Goal: Task Accomplishment & Management: Manage account settings

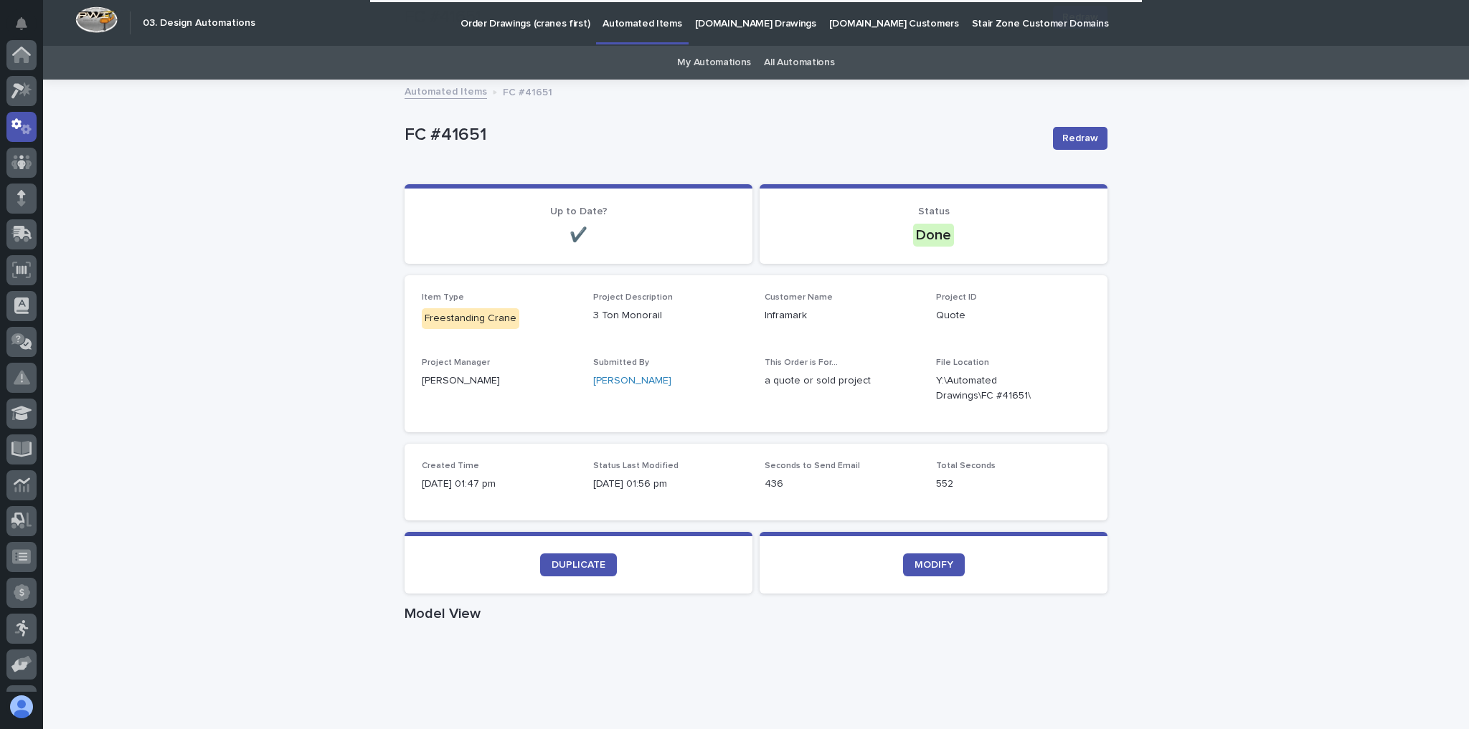
scroll to position [72, 0]
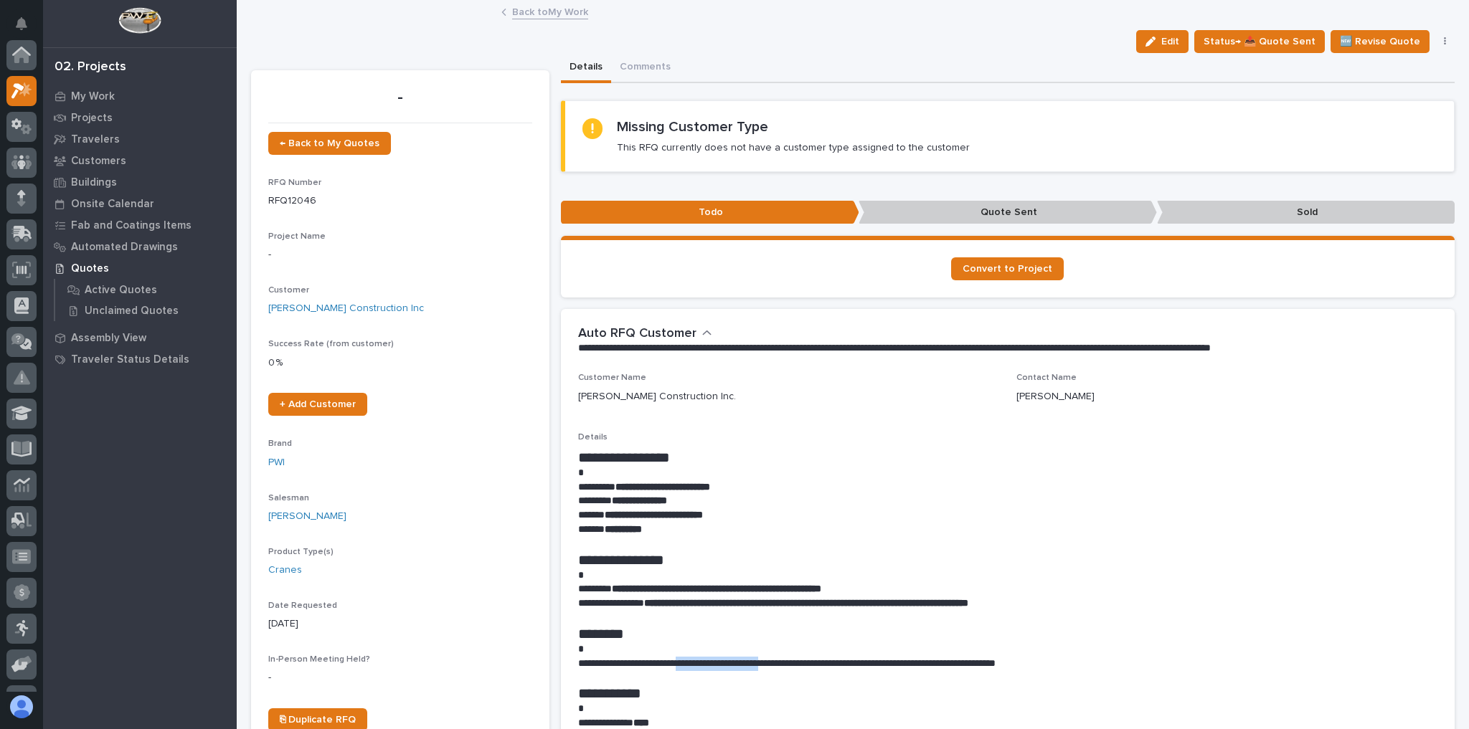
scroll to position [36, 0]
click at [936, 589] on p "**********" at bounding box center [1004, 589] width 853 height 14
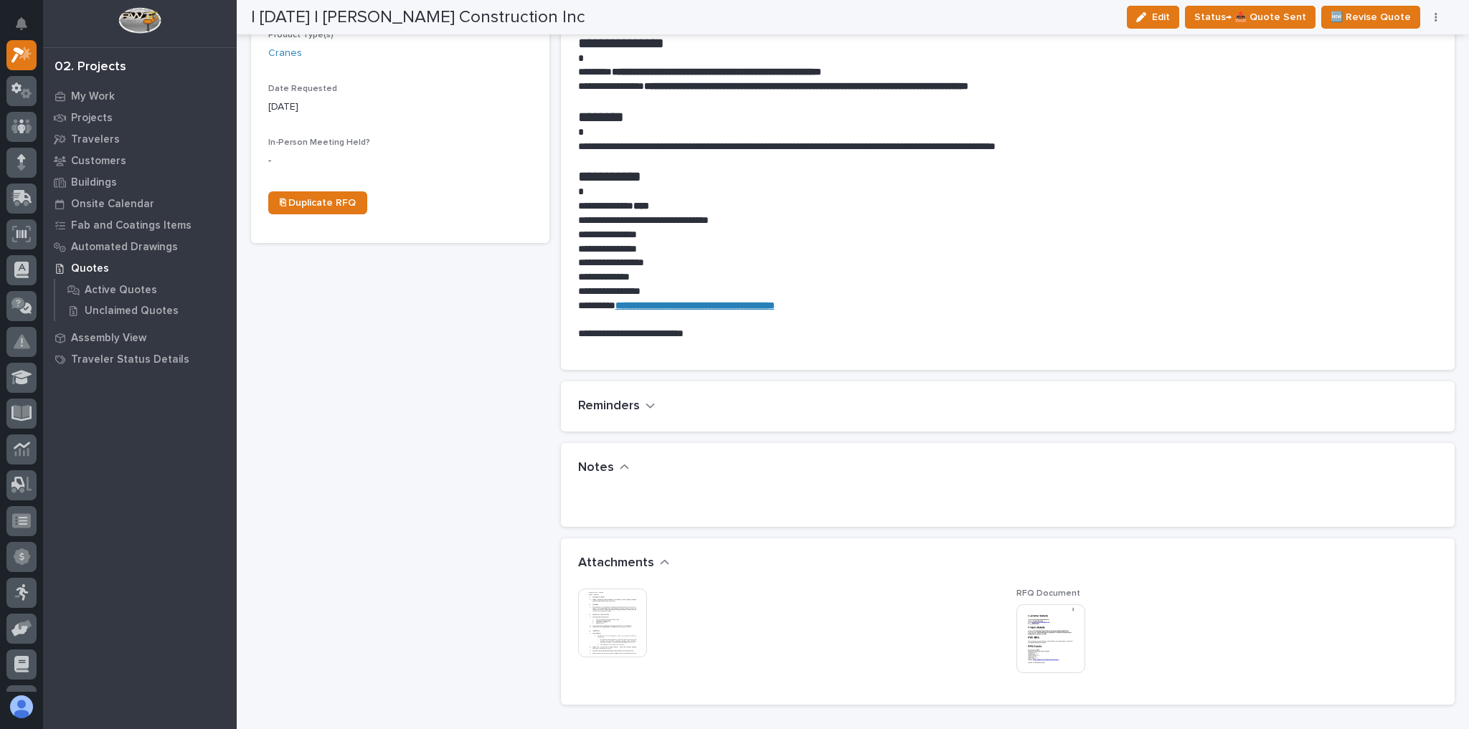
scroll to position [574, 0]
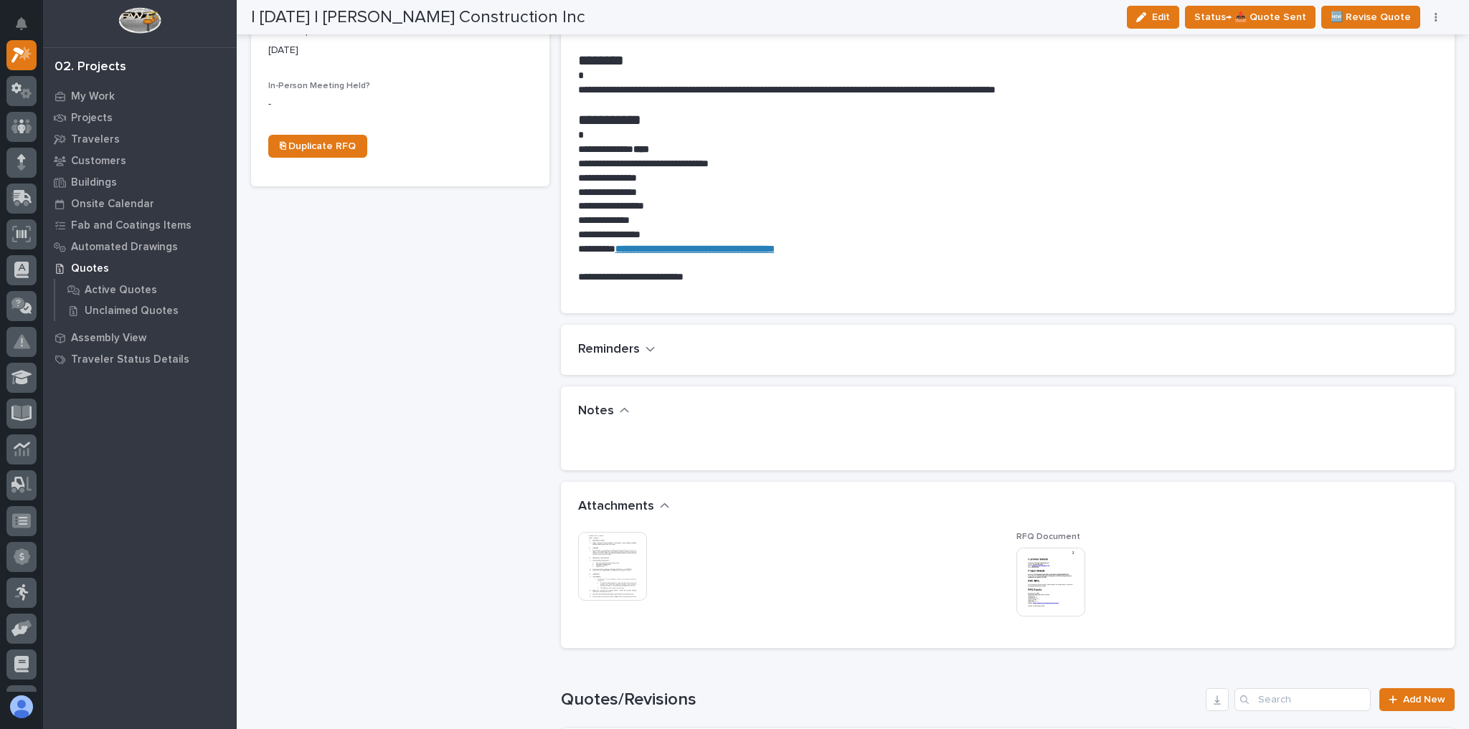
click at [612, 573] on img at bounding box center [612, 566] width 69 height 69
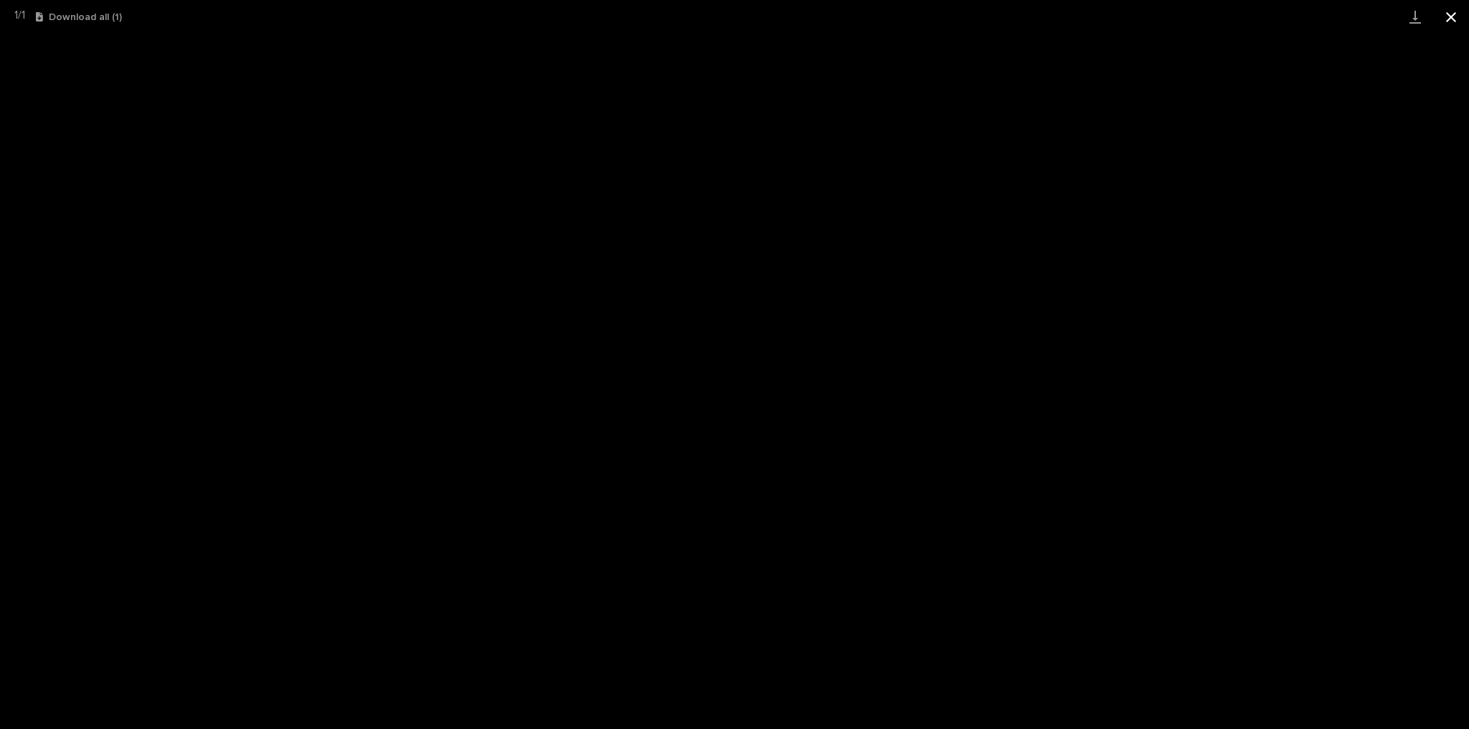
click at [1453, 22] on button "Close gallery" at bounding box center [1451, 17] width 36 height 34
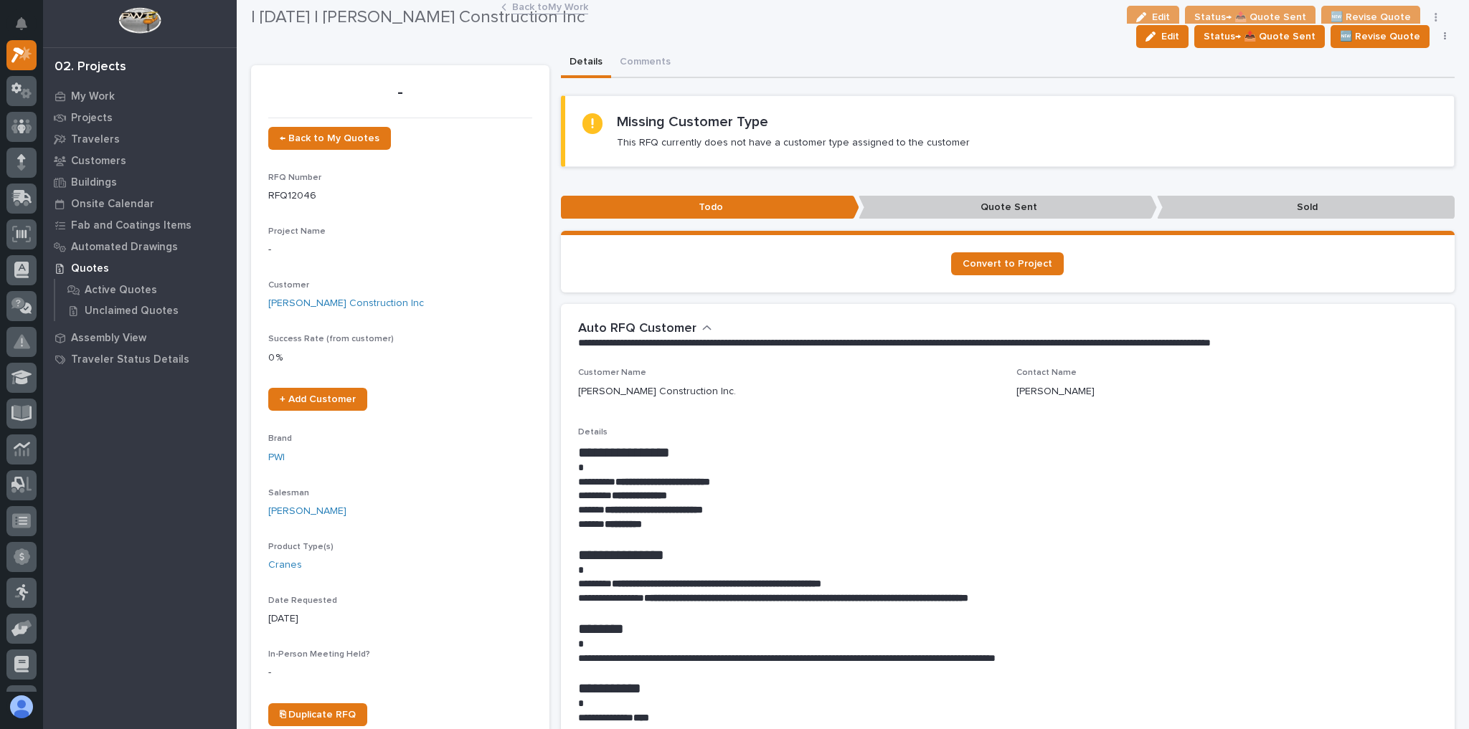
scroll to position [0, 0]
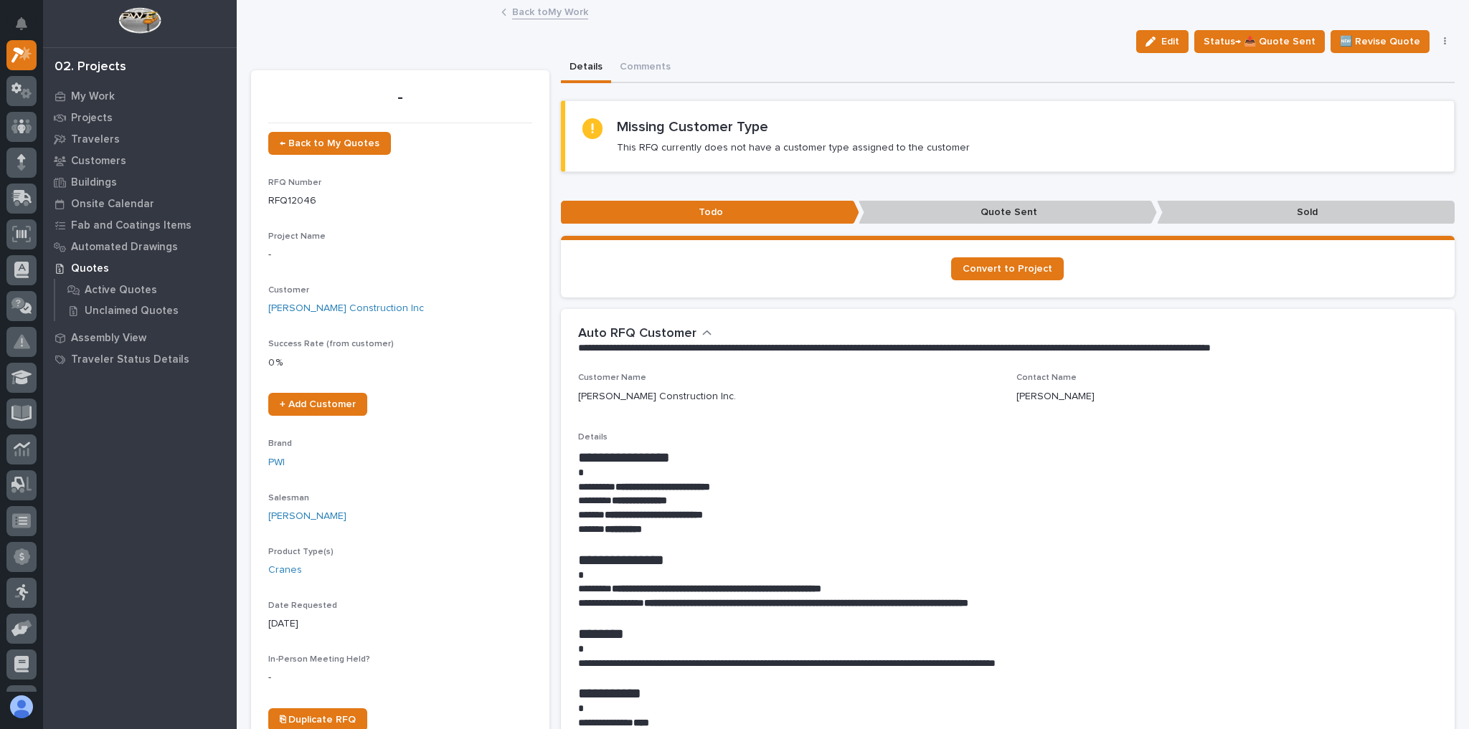
click at [1167, 45] on span "Edit" at bounding box center [1170, 41] width 18 height 13
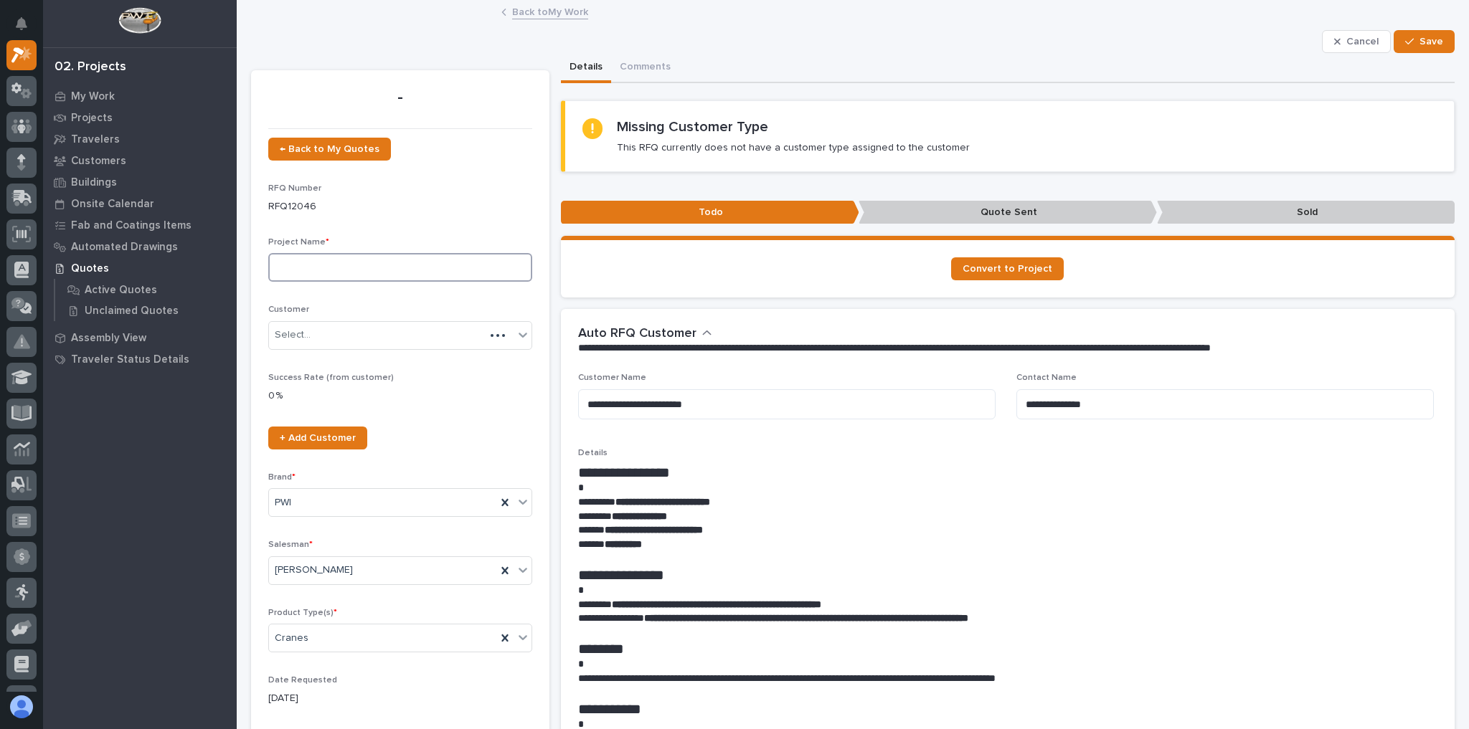
click at [328, 281] on input at bounding box center [400, 267] width 264 height 29
type input "5 Ton Monorail Crane System"
click at [1440, 36] on button "Save" at bounding box center [1423, 41] width 61 height 23
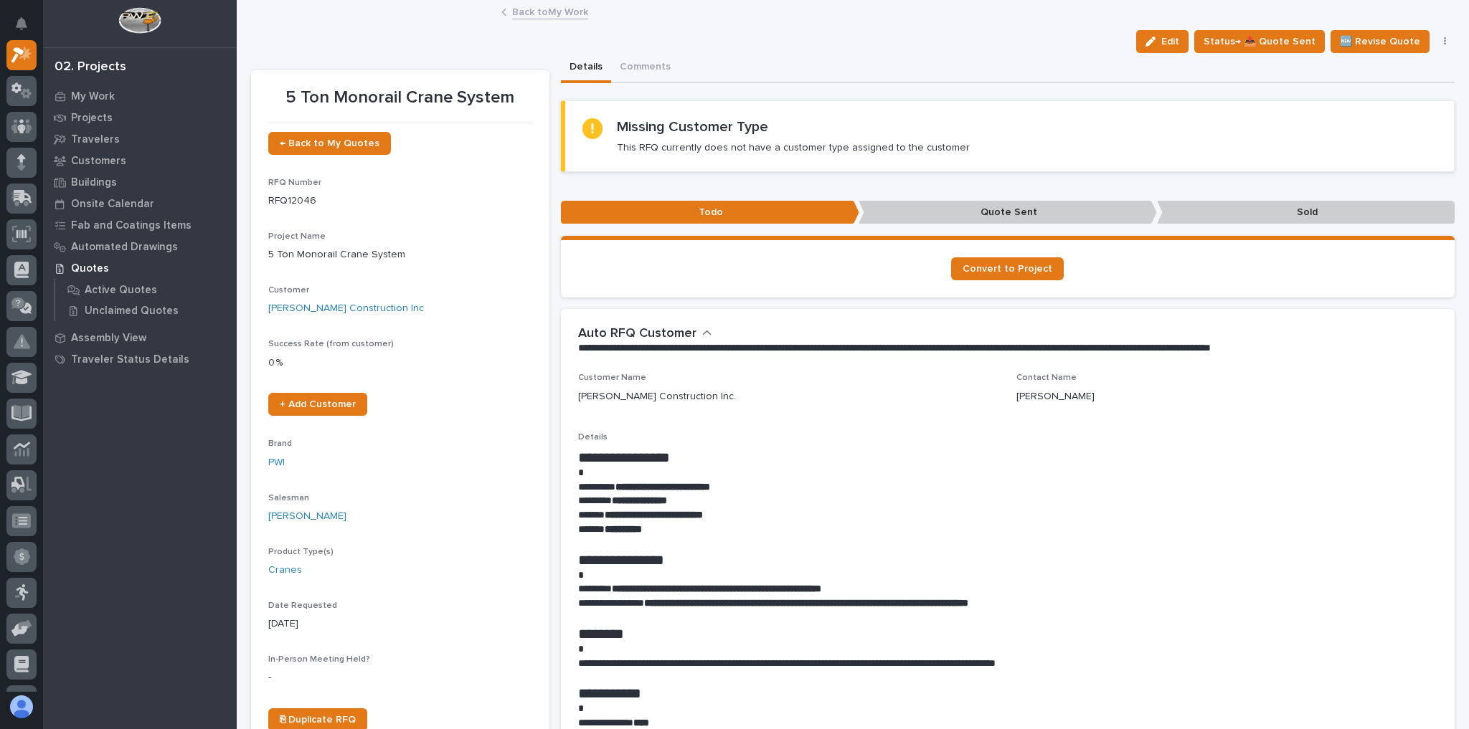
click at [554, 17] on link "Back to My Work" at bounding box center [550, 11] width 76 height 16
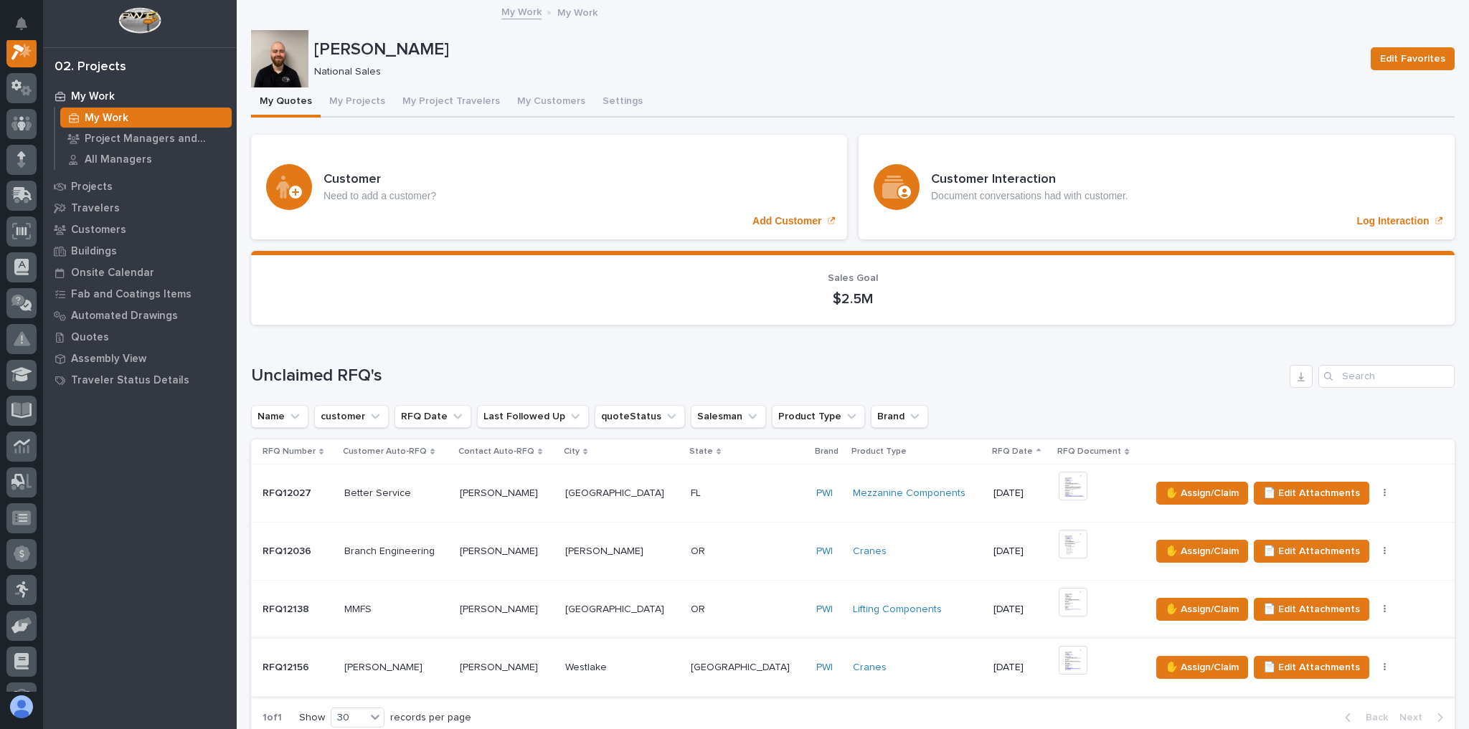
scroll to position [57, 0]
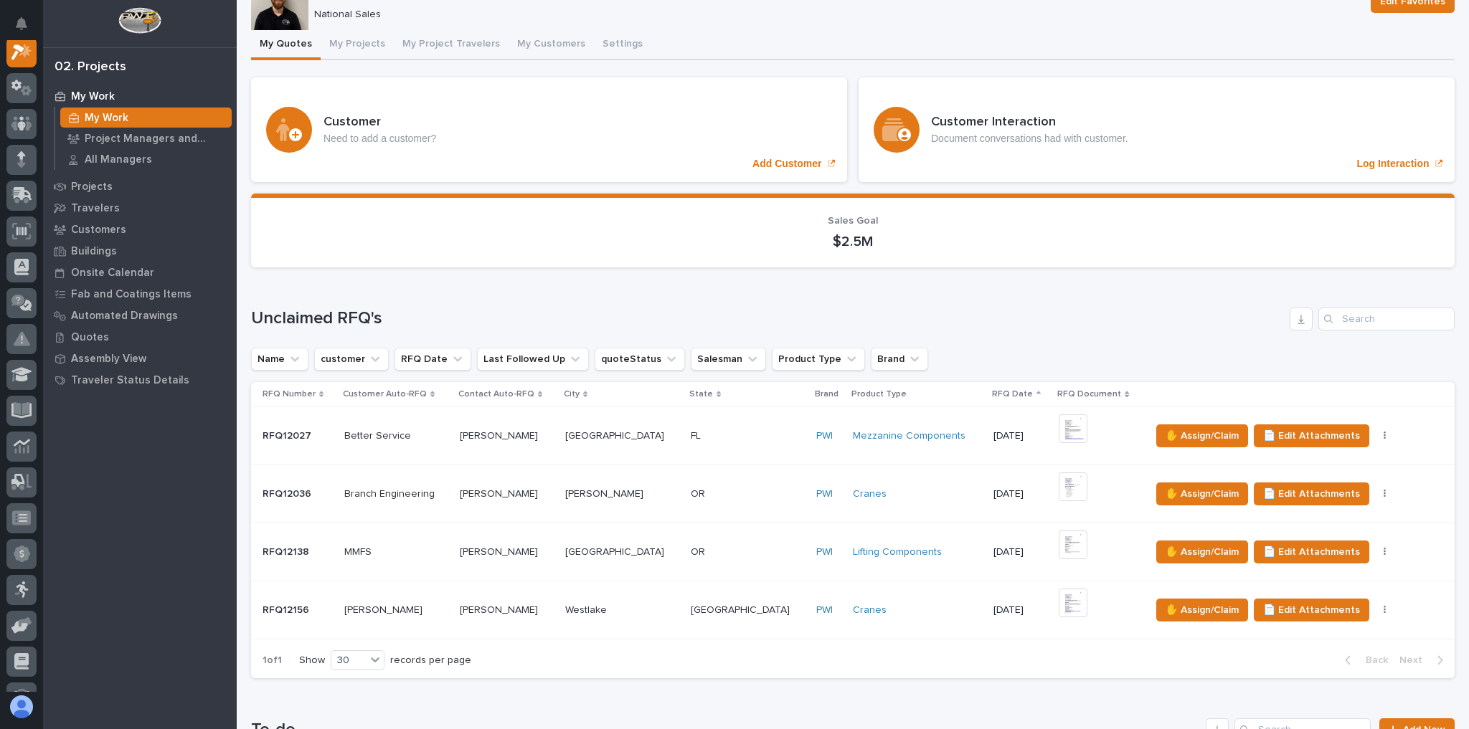
click at [729, 605] on p at bounding box center [748, 611] width 114 height 12
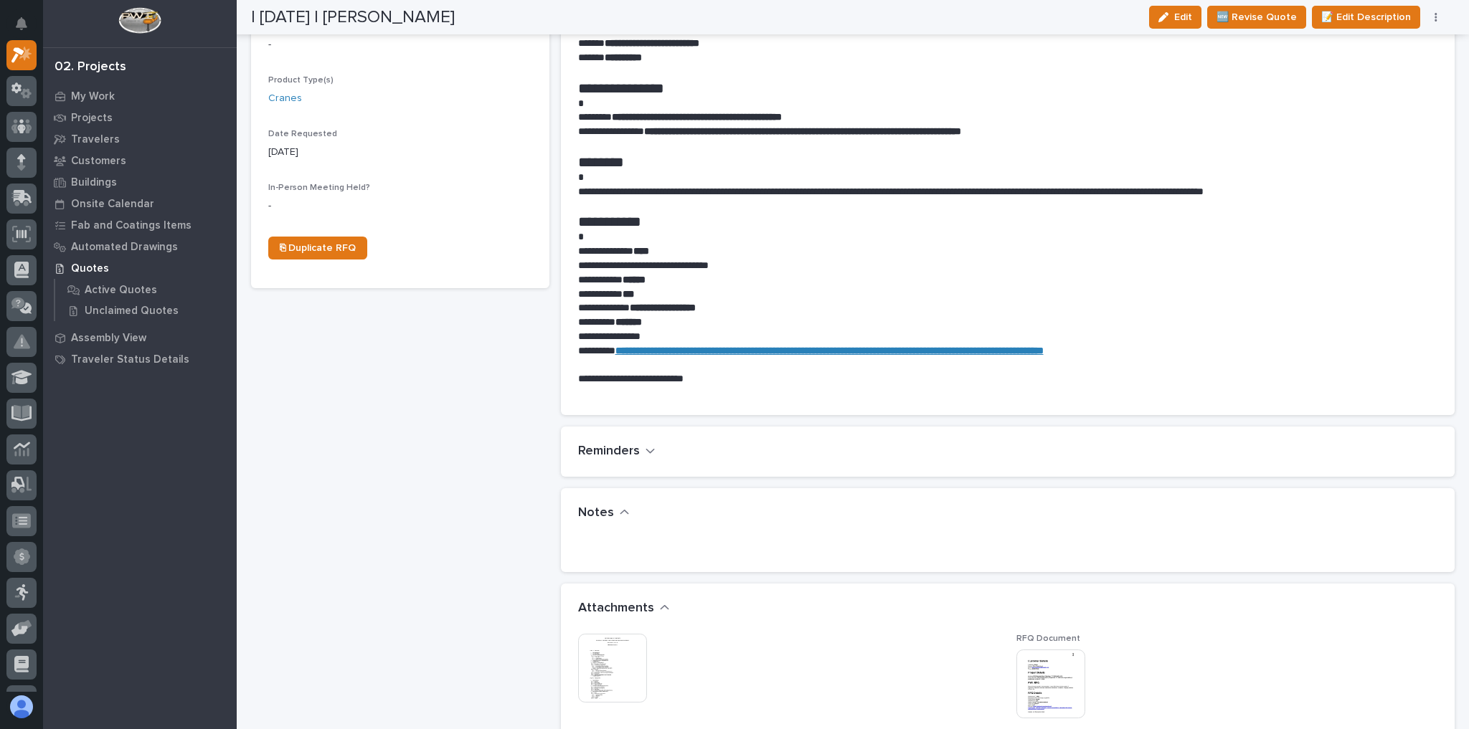
scroll to position [574, 0]
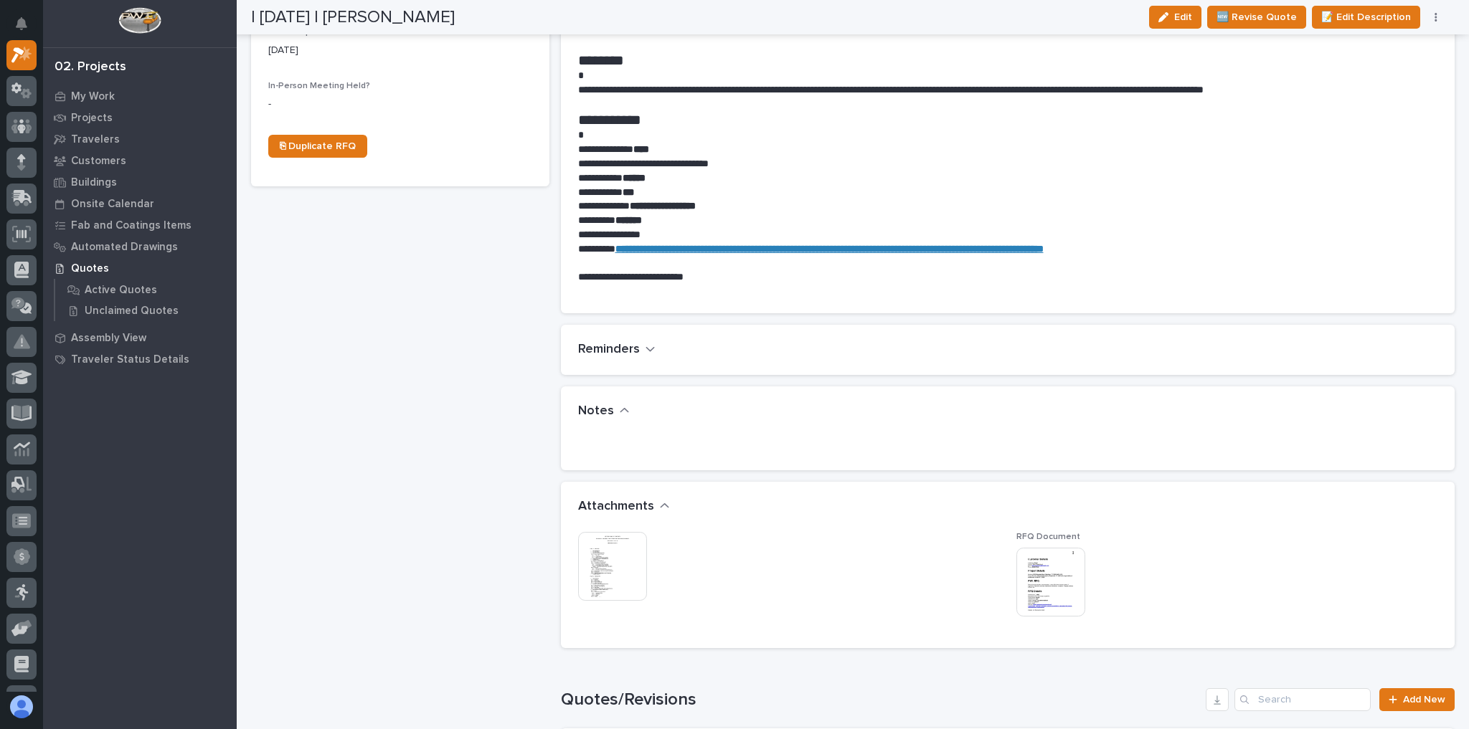
click at [636, 588] on img at bounding box center [612, 566] width 69 height 69
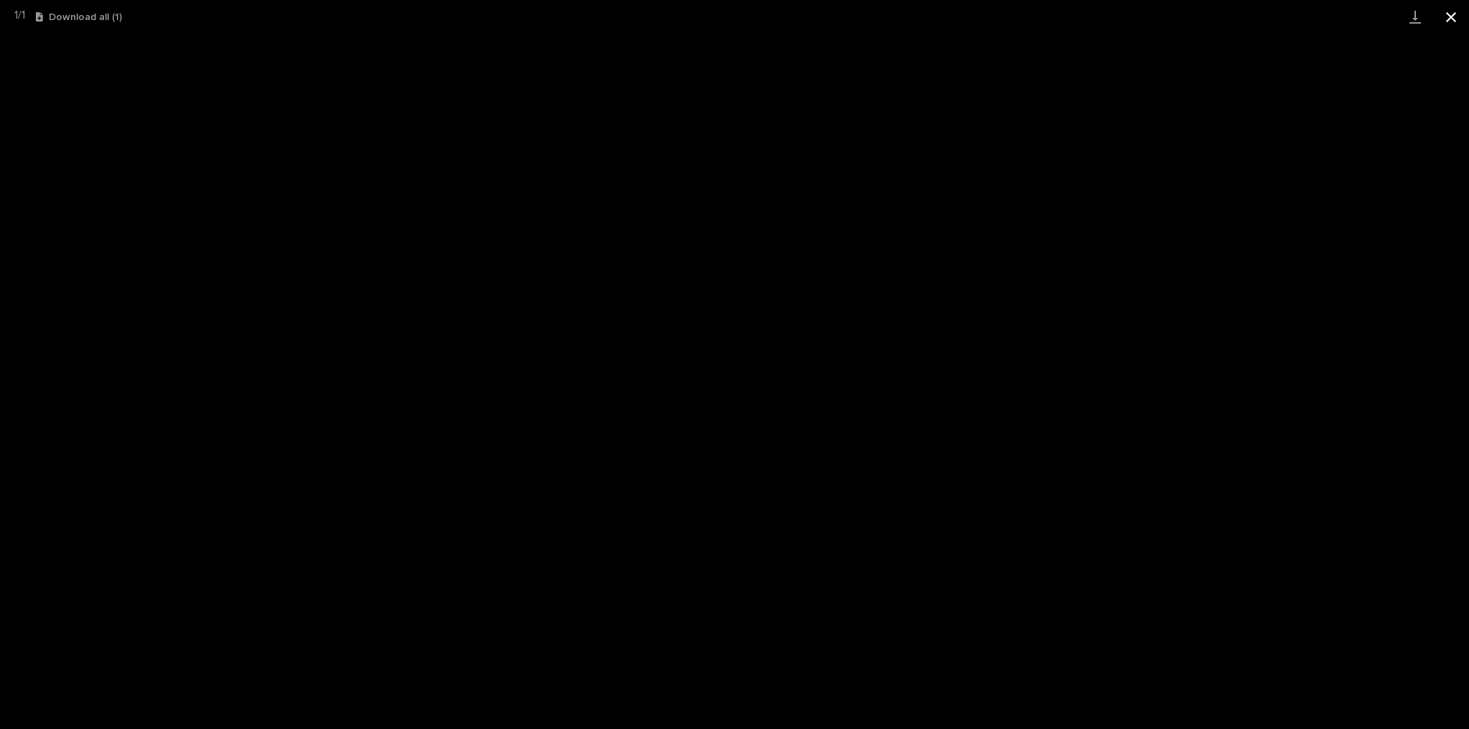
click at [1441, 13] on button "Close gallery" at bounding box center [1451, 17] width 36 height 34
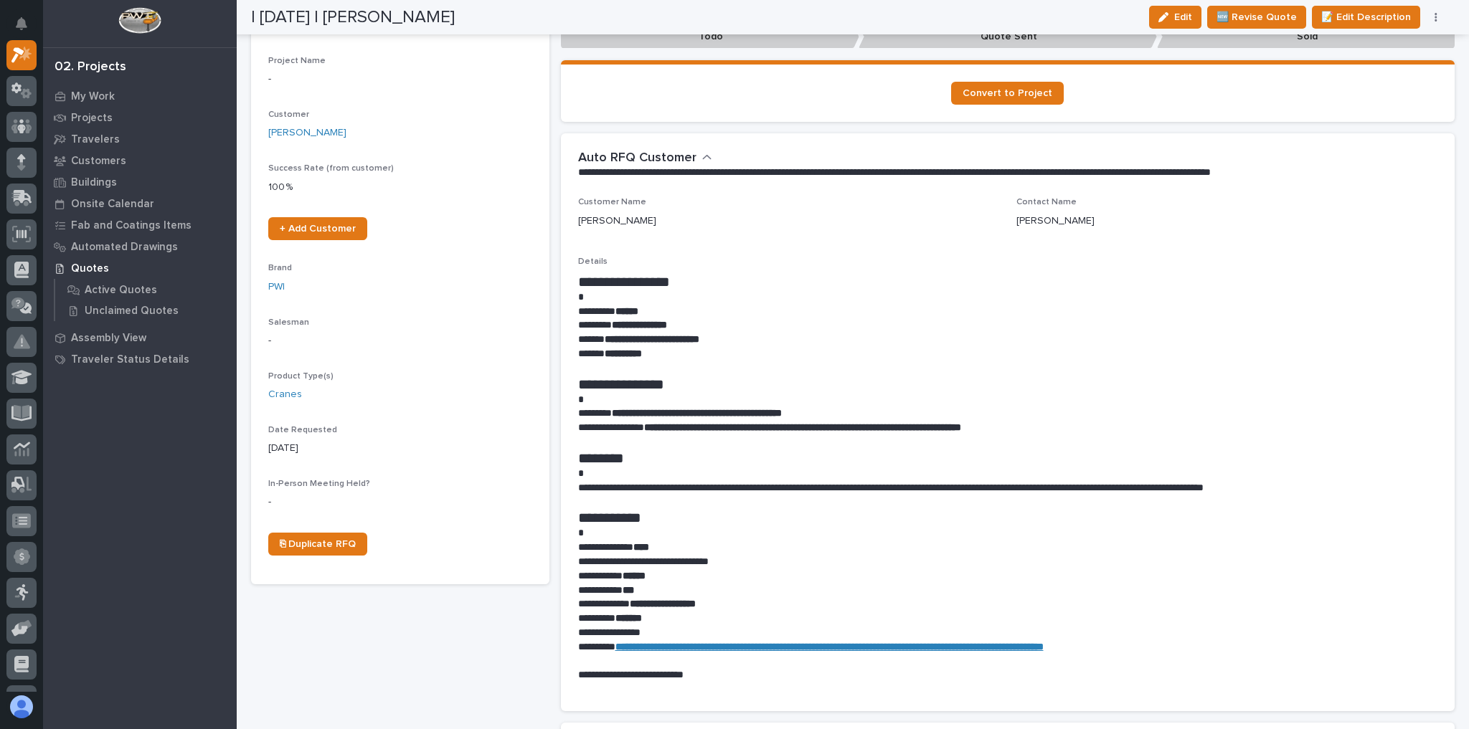
scroll to position [172, 0]
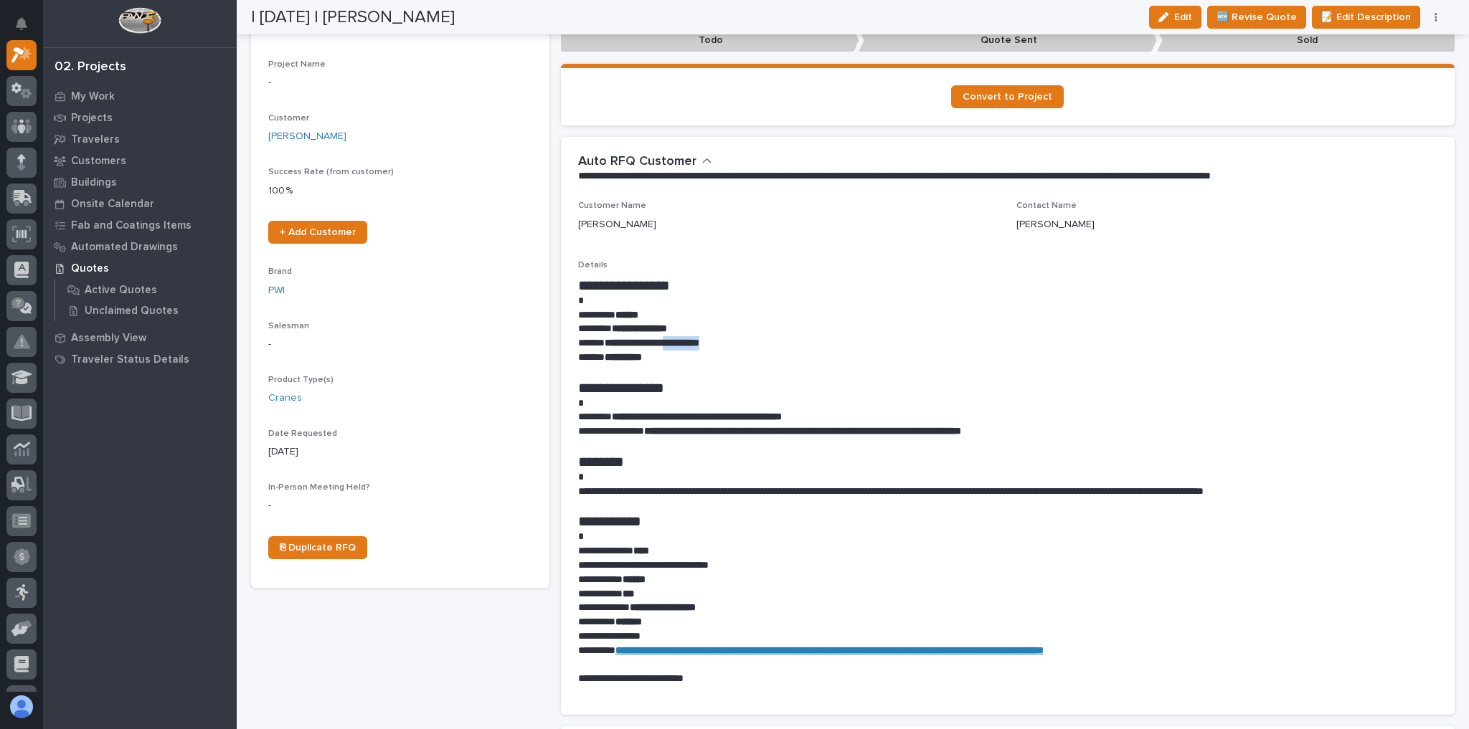
drag, startPoint x: 742, startPoint y: 343, endPoint x: 687, endPoint y: 341, distance: 55.3
click at [687, 341] on p "**********" at bounding box center [1004, 343] width 853 height 14
copy strong "**********"
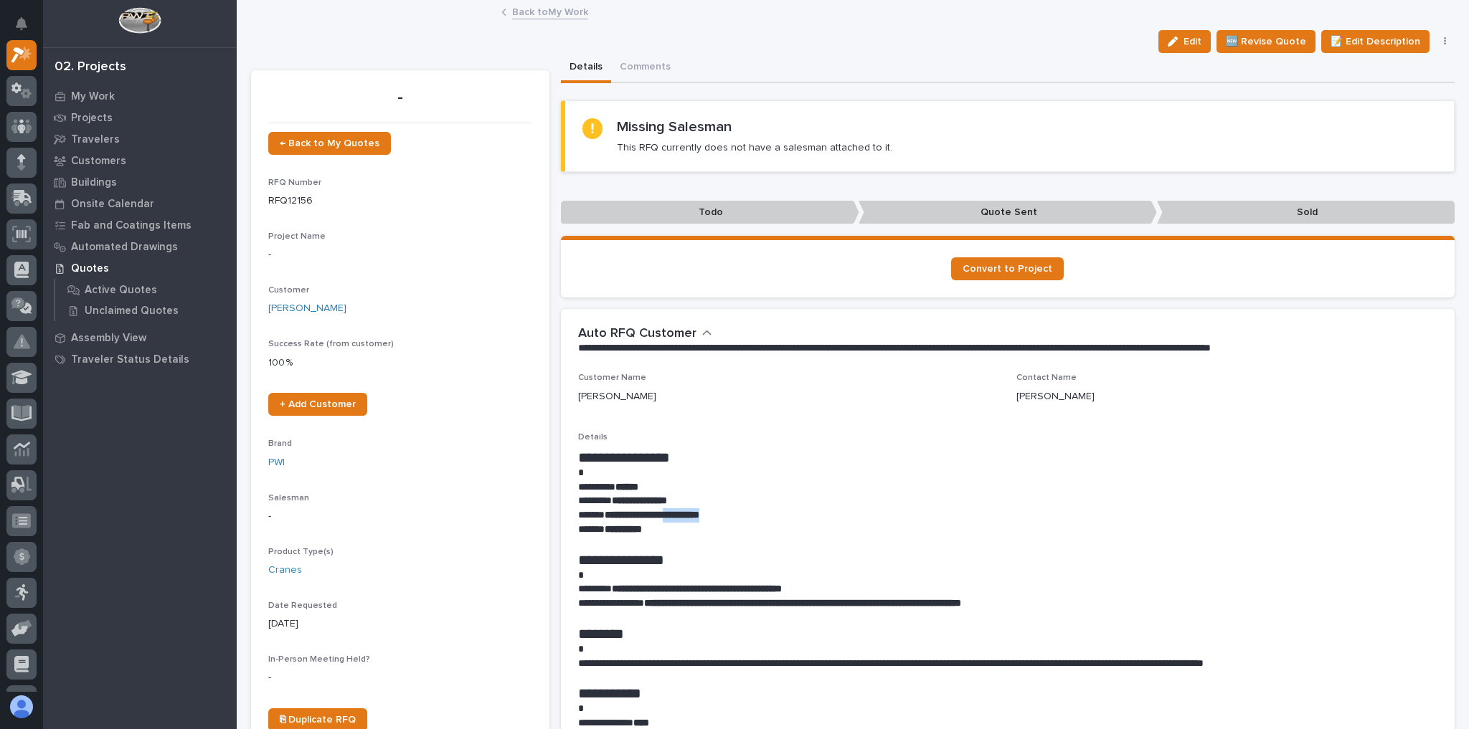
click at [550, 14] on link "Back to My Work" at bounding box center [550, 11] width 76 height 16
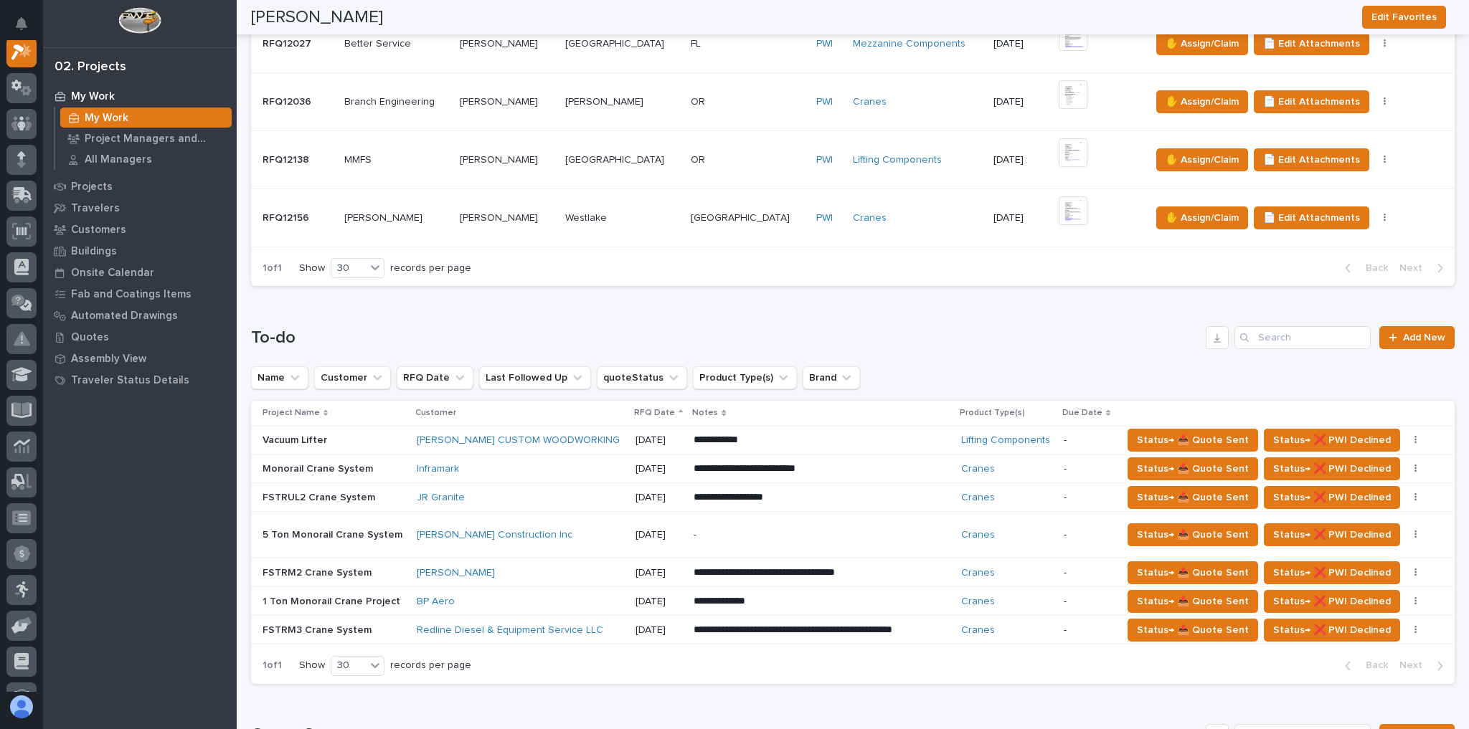
scroll to position [344, 0]
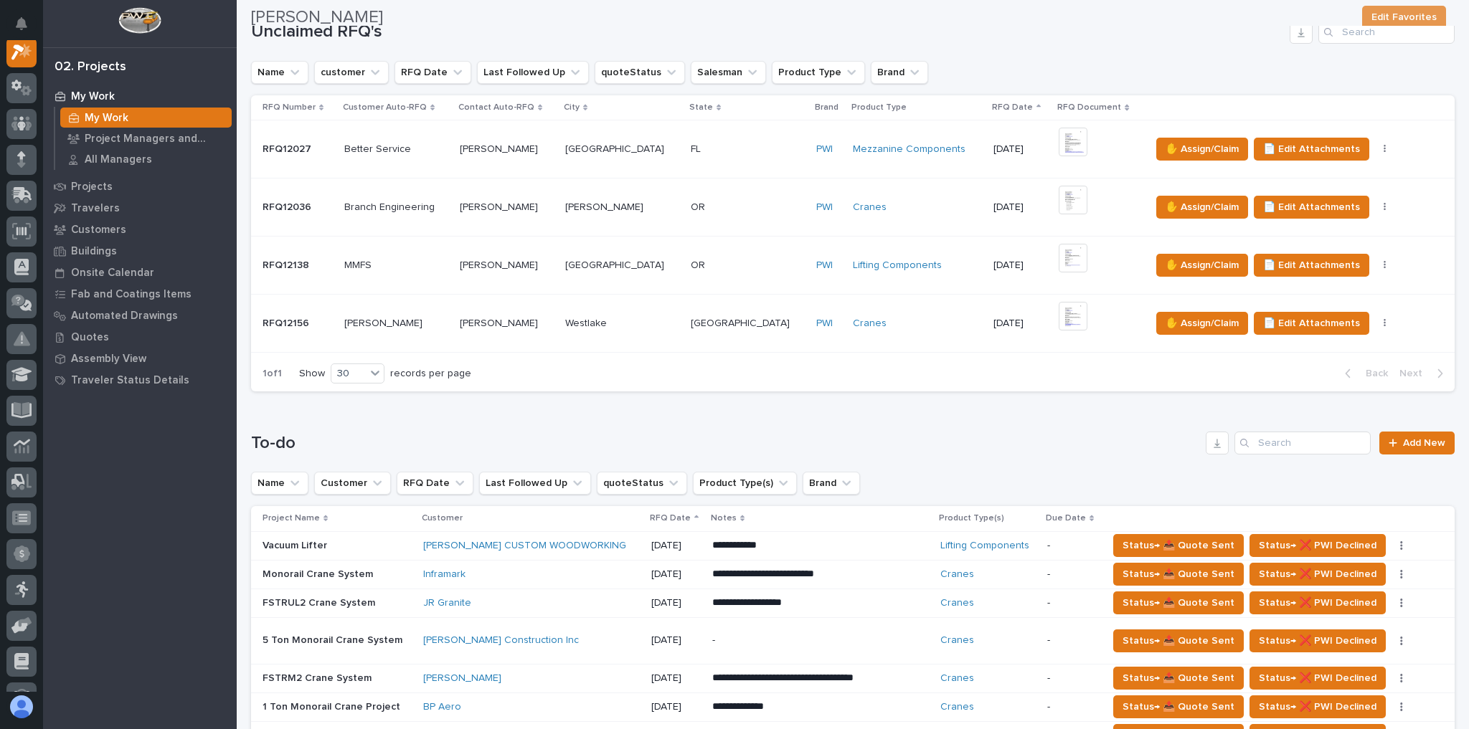
scroll to position [0, 0]
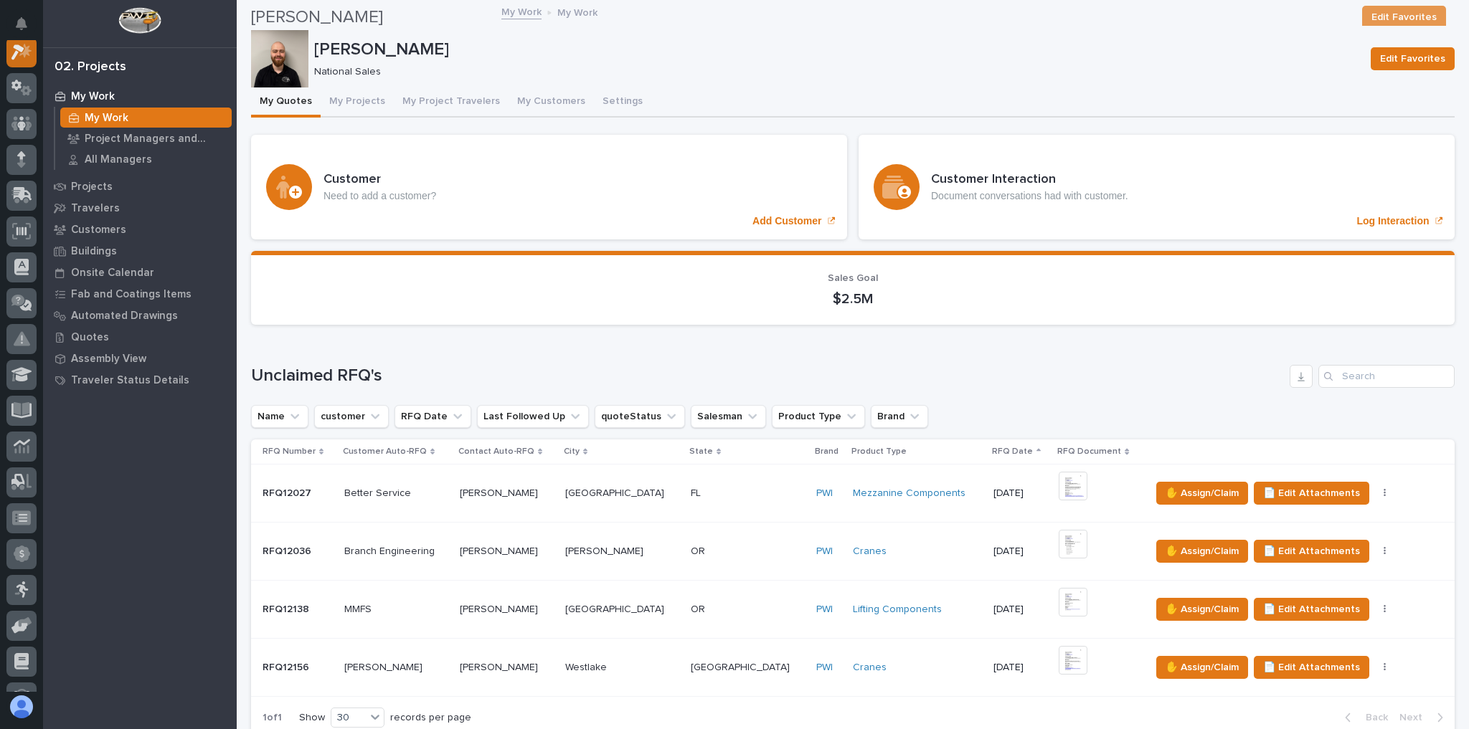
click at [29, 47] on icon at bounding box center [25, 50] width 12 height 14
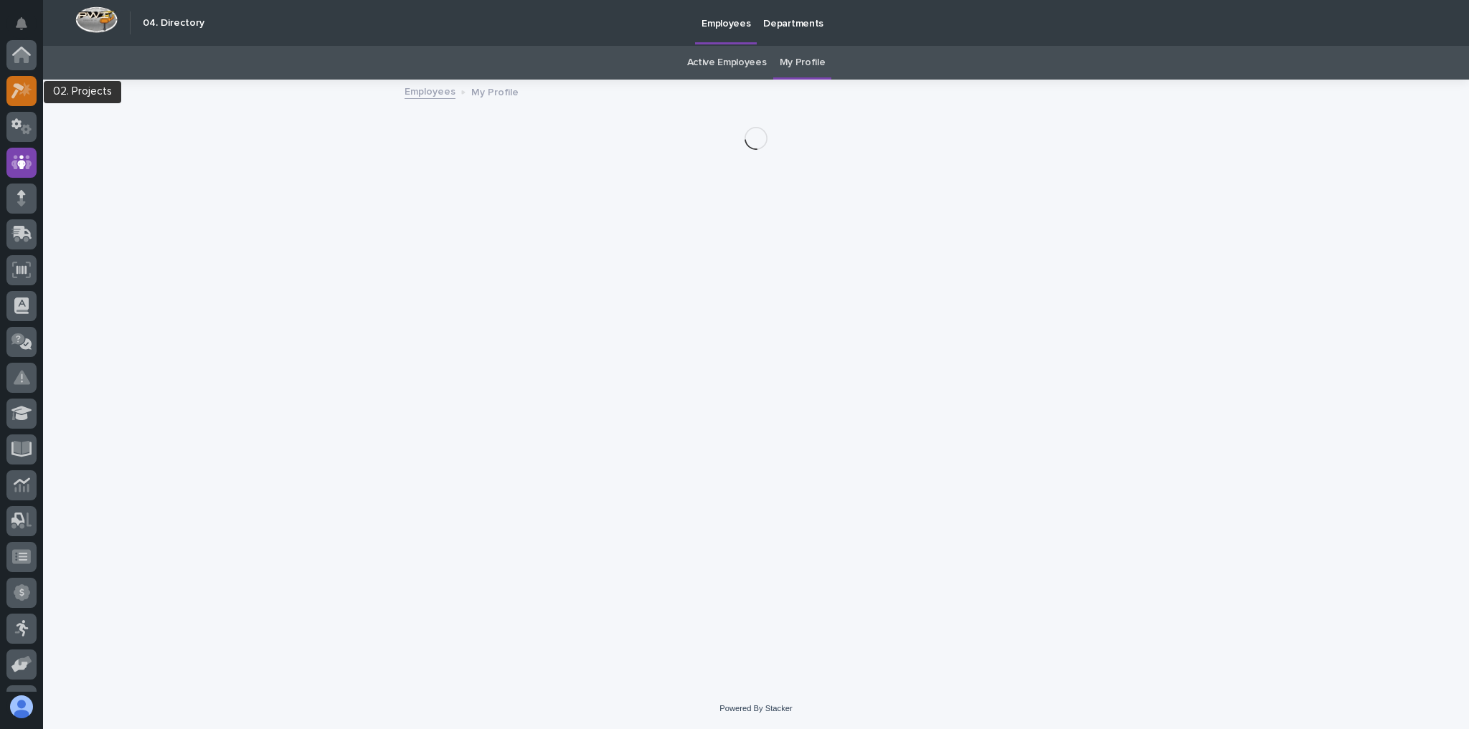
click at [18, 91] on icon at bounding box center [21, 90] width 21 height 16
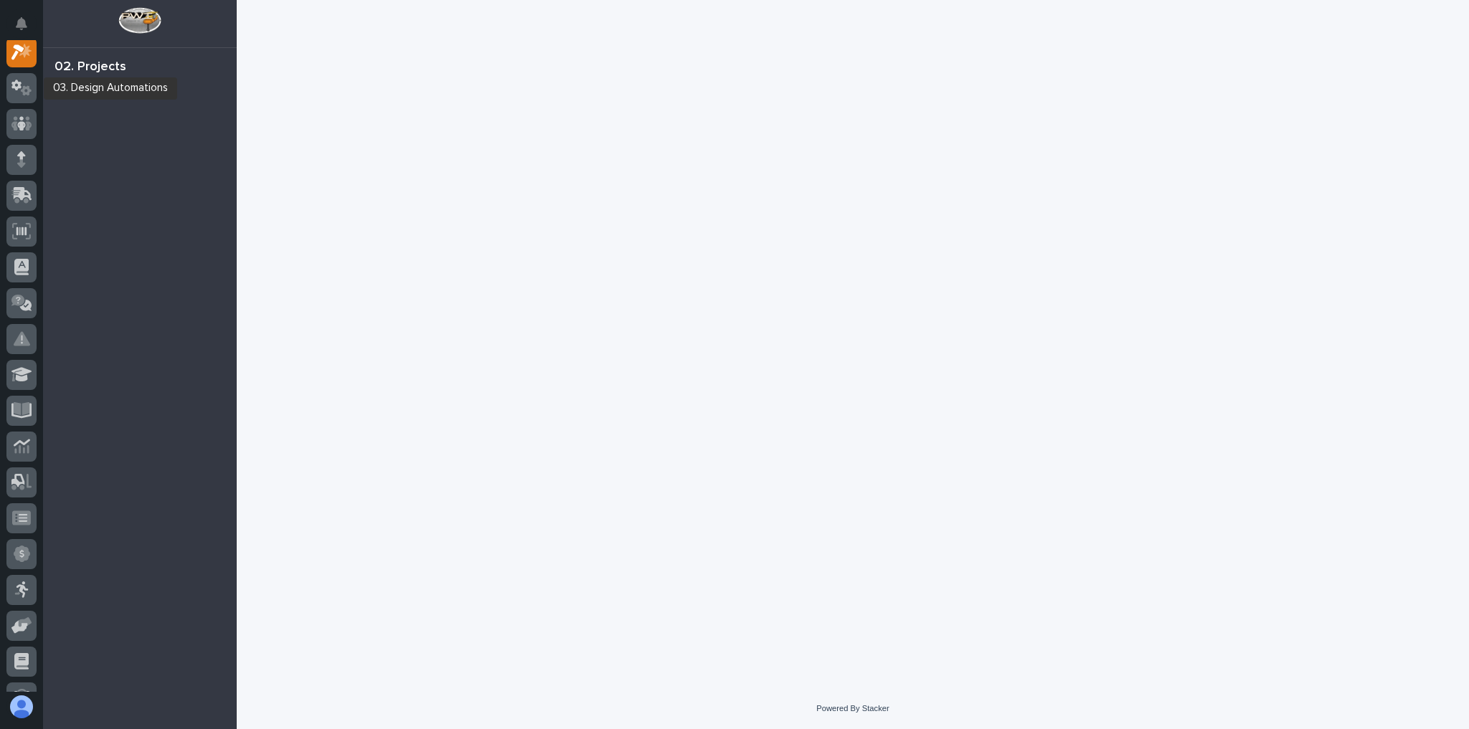
scroll to position [36, 0]
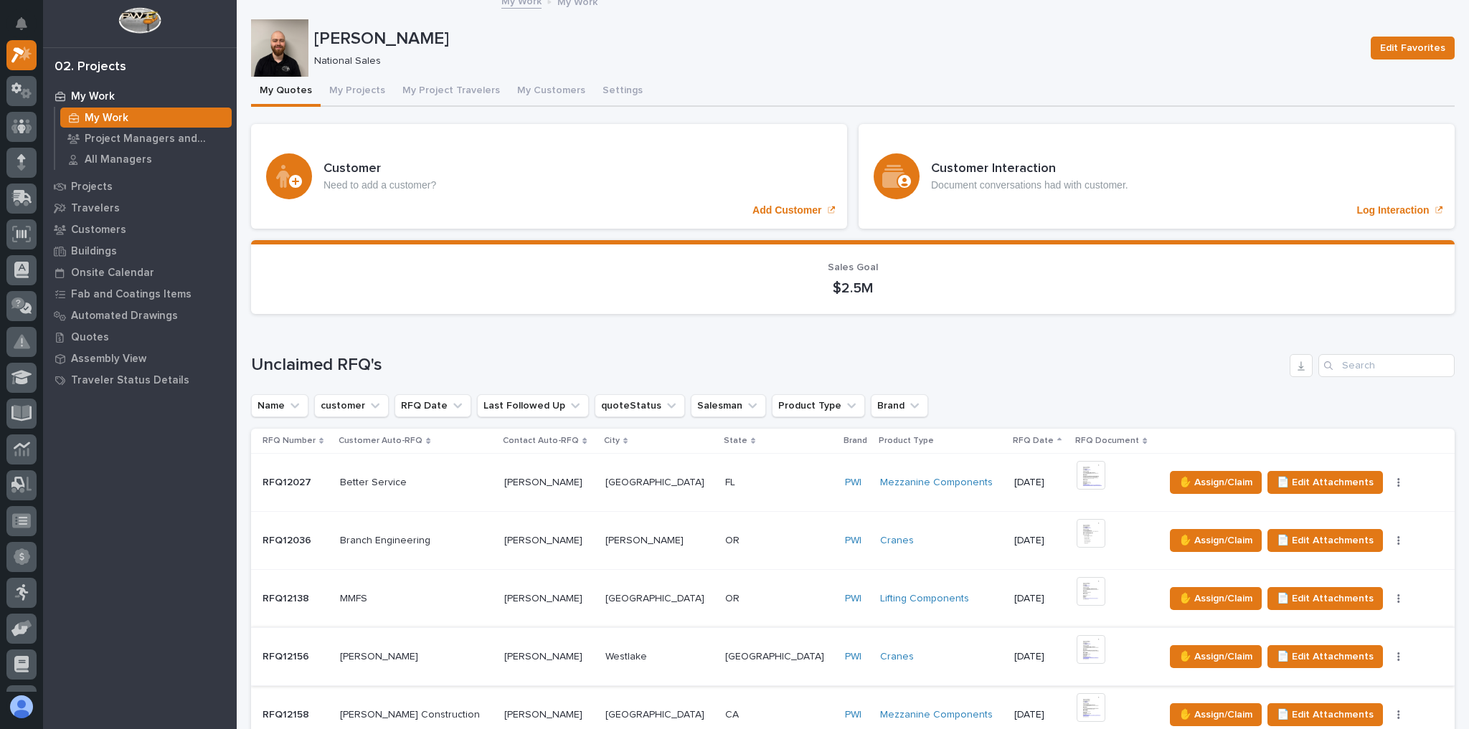
scroll to position [229, 0]
